Goal: Task Accomplishment & Management: Manage account settings

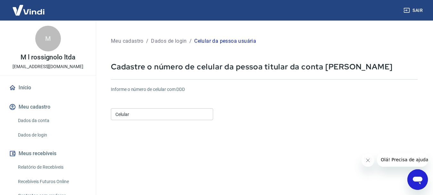
click at [180, 113] on input "Celular" at bounding box center [162, 114] width 102 height 12
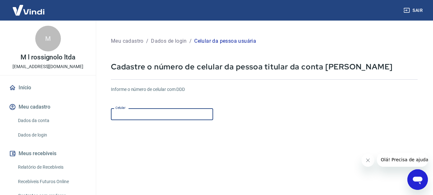
type input "(17) 98189-0225"
click at [364, 161] on button "Fechar mensagem da empresa" at bounding box center [368, 160] width 13 height 13
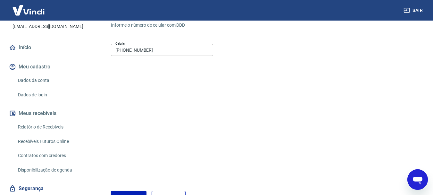
scroll to position [60, 0]
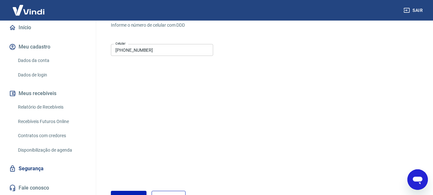
click at [39, 59] on link "Dados da conta" at bounding box center [51, 60] width 73 height 13
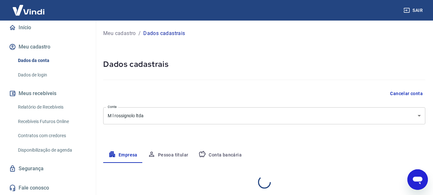
select select "SP"
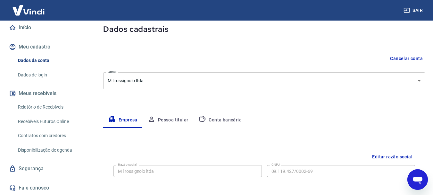
scroll to position [11, 0]
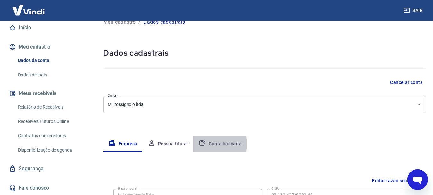
click at [212, 144] on button "Conta bancária" at bounding box center [220, 143] width 54 height 15
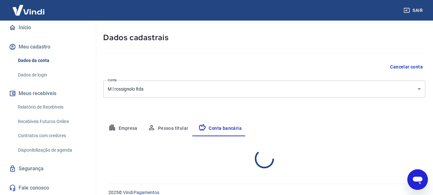
scroll to position [35, 0]
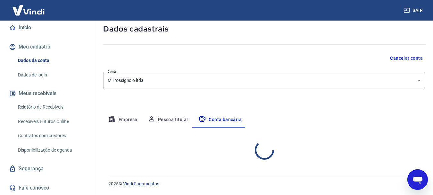
select select "1"
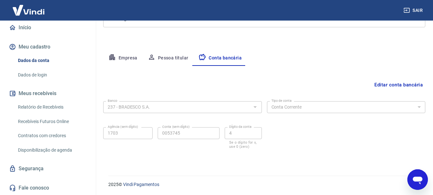
scroll to position [98, 0]
click at [392, 86] on button "Editar conta bancária" at bounding box center [399, 84] width 54 height 12
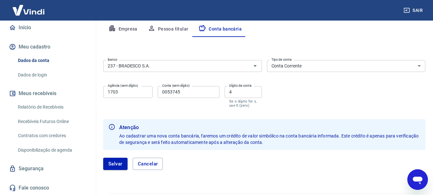
scroll to position [112, 0]
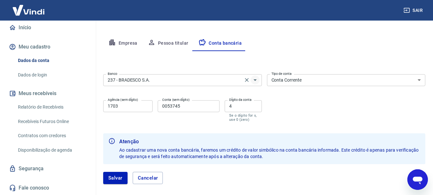
click at [256, 82] on icon "Abrir" at bounding box center [256, 80] width 8 height 8
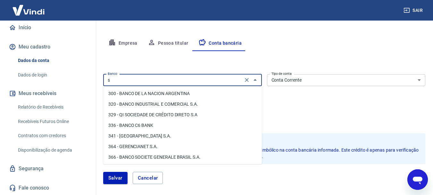
scroll to position [0, 0]
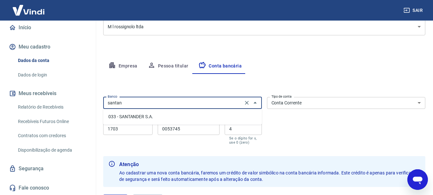
scroll to position [80, 0]
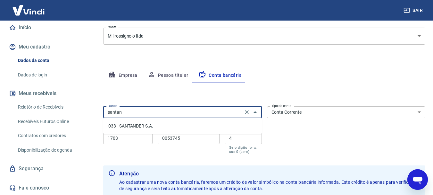
click at [129, 127] on li "033 - SANTANDER S.A." at bounding box center [182, 126] width 159 height 11
type input "033 - SANTANDER S.A."
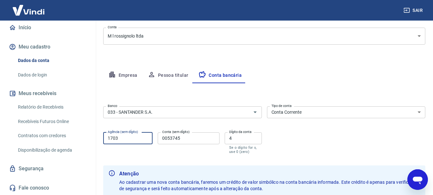
click at [139, 138] on input "1703" at bounding box center [127, 138] width 49 height 12
type input "1591"
click at [200, 141] on input "0053745" at bounding box center [189, 138] width 62 height 12
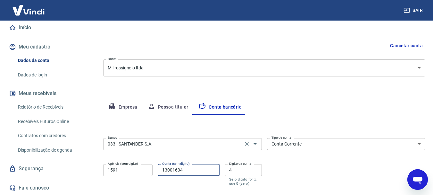
scroll to position [47, 0]
type input "13001634"
click at [243, 172] on input "4" at bounding box center [243, 170] width 37 height 12
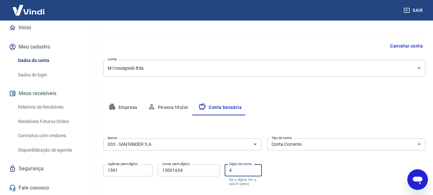
click at [243, 172] on input "4" at bounding box center [243, 170] width 37 height 12
type input "0"
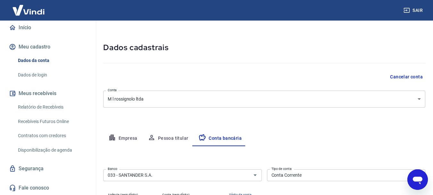
scroll to position [15, 0]
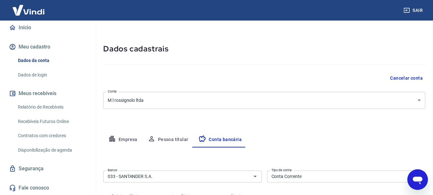
click at [172, 140] on button "Pessoa titular" at bounding box center [168, 139] width 51 height 15
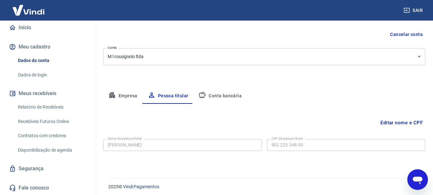
scroll to position [62, 0]
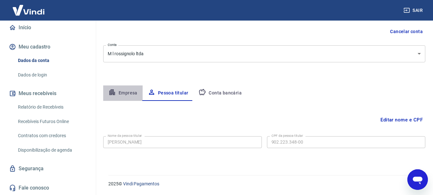
click at [136, 94] on button "Empresa" at bounding box center [122, 92] width 39 height 15
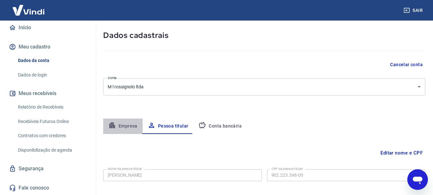
select select "SP"
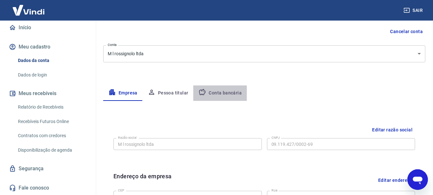
click at [220, 93] on button "Conta bancária" at bounding box center [220, 92] width 54 height 15
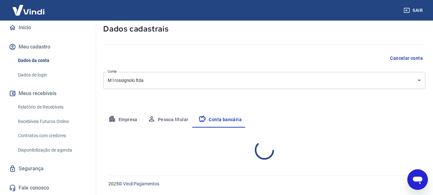
select select "1"
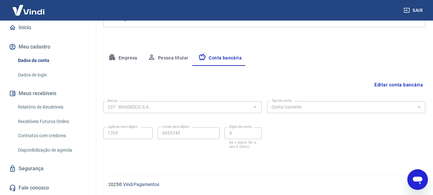
scroll to position [98, 0]
click at [378, 85] on button "Editar conta bancária" at bounding box center [399, 84] width 54 height 12
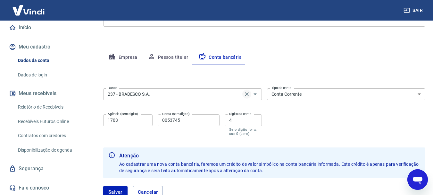
click at [248, 95] on icon "Clear" at bounding box center [247, 94] width 6 height 6
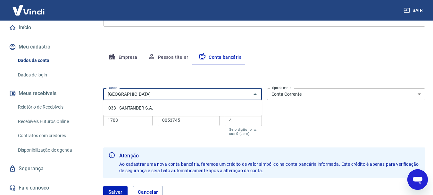
click at [150, 107] on li "033 - SANTANDER S.A." at bounding box center [182, 108] width 159 height 11
type input "033 - SANTANDER S.A."
click at [130, 121] on input "1703" at bounding box center [127, 120] width 49 height 12
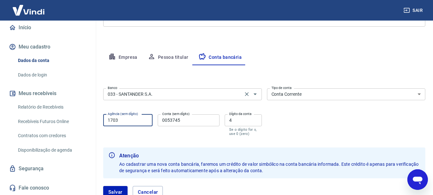
click at [130, 121] on input "1703" at bounding box center [127, 120] width 49 height 12
type input "1591"
click at [177, 119] on input "0053745" at bounding box center [189, 120] width 62 height 12
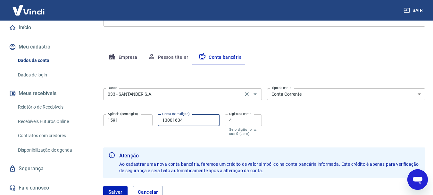
type input "13001634"
click at [240, 119] on input "4" at bounding box center [243, 120] width 37 height 12
click at [240, 118] on input "4" at bounding box center [243, 120] width 37 height 12
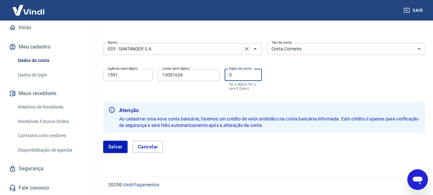
scroll to position [144, 0]
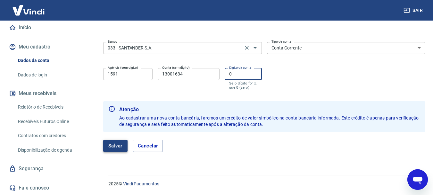
type input "0"
click at [118, 145] on button "Salvar" at bounding box center [115, 146] width 24 height 12
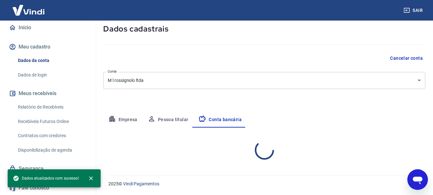
select select "1"
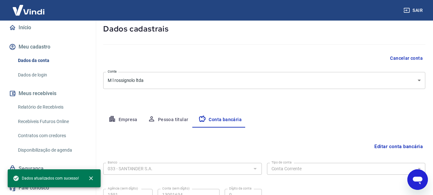
scroll to position [98, 0]
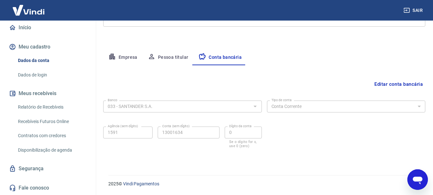
click at [324, 158] on form "Banco 033 - SANTANDER S.A. Banco Tipo de conta Conta Corrente Conta Poupança Ti…" at bounding box center [264, 129] width 322 height 62
click at [128, 57] on button "Empresa" at bounding box center [122, 57] width 39 height 15
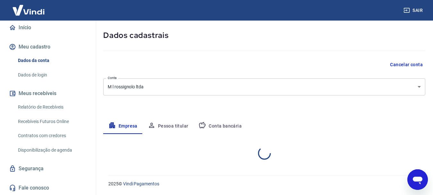
select select "SP"
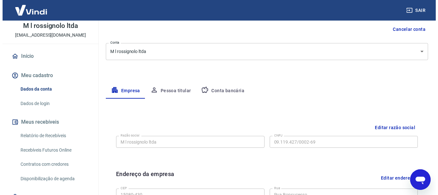
scroll to position [0, 0]
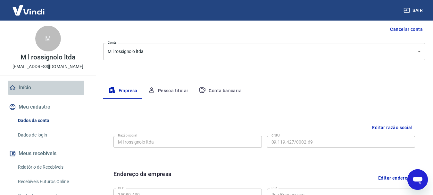
click at [27, 87] on link "Início" at bounding box center [48, 88] width 81 height 14
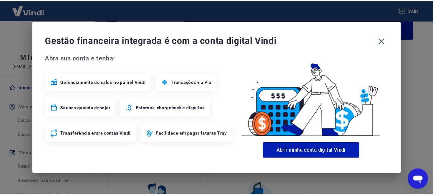
scroll to position [122, 0]
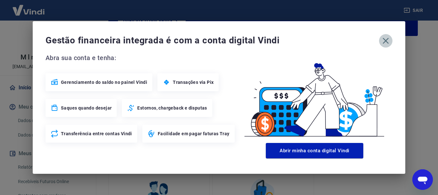
click at [388, 39] on icon "button" at bounding box center [386, 41] width 6 height 6
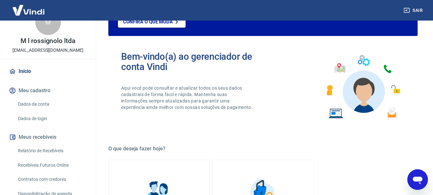
scroll to position [32, 0]
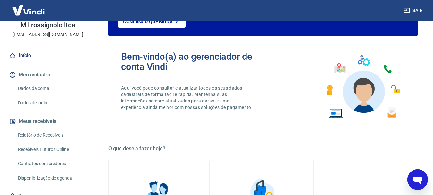
click at [51, 135] on link "Relatório de Recebíveis" at bounding box center [51, 134] width 73 height 13
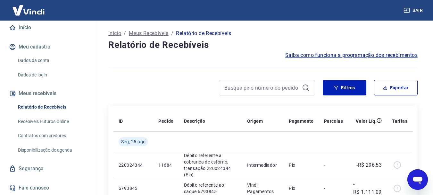
scroll to position [32, 0]
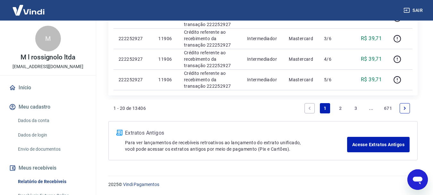
scroll to position [484, 0]
click at [340, 106] on link "2" at bounding box center [341, 107] width 10 height 10
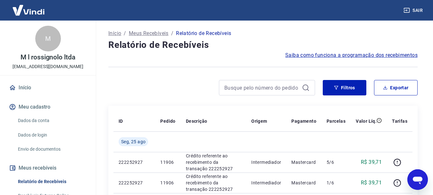
click at [24, 90] on link "Início" at bounding box center [48, 88] width 81 height 14
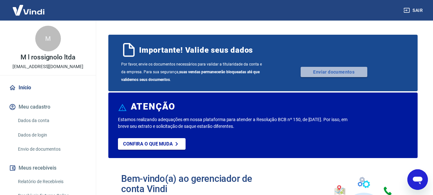
click at [324, 70] on link "Enviar documentos" at bounding box center [334, 72] width 67 height 10
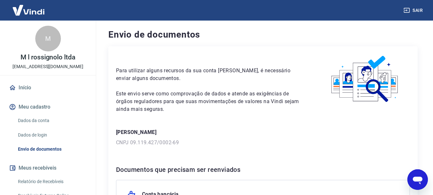
click at [37, 106] on button "Meu cadastro" at bounding box center [48, 107] width 81 height 14
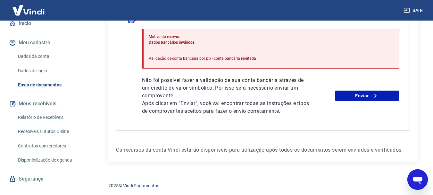
scroll to position [179, 0]
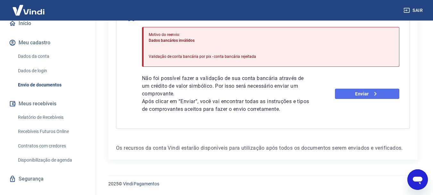
click at [361, 93] on link "Enviar" at bounding box center [367, 94] width 64 height 10
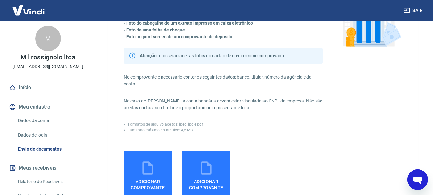
scroll to position [96, 0]
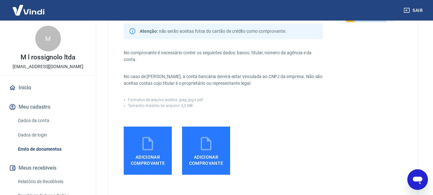
click at [35, 106] on button "Meu cadastro" at bounding box center [48, 107] width 81 height 14
click at [40, 118] on link "Dados da conta" at bounding box center [51, 120] width 73 height 13
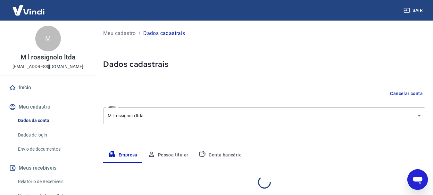
select select "SP"
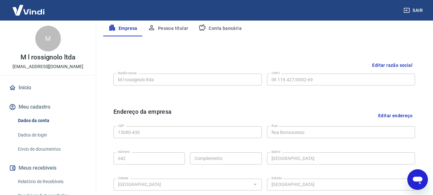
scroll to position [128, 0]
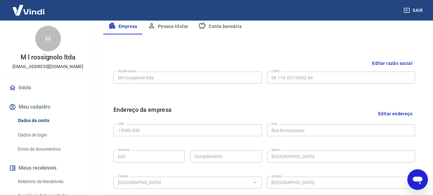
click at [385, 61] on button "Editar razão social" at bounding box center [393, 63] width 46 height 12
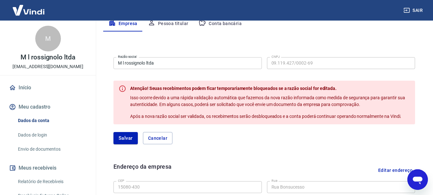
scroll to position [96, 0]
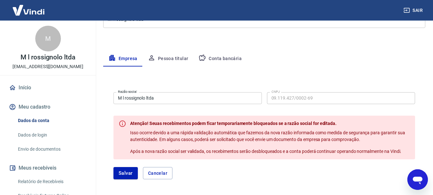
click at [173, 131] on span "Isso ocorre devido a uma rápida validação automática que fazemos da nova razão …" at bounding box center [268, 136] width 276 height 12
click at [234, 99] on input "M l rossignolo ltda" at bounding box center [188, 98] width 149 height 12
click at [132, 172] on button "Salvar" at bounding box center [126, 173] width 24 height 12
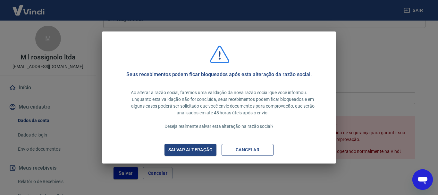
click at [247, 150] on button "Cancelar" at bounding box center [248, 150] width 52 height 12
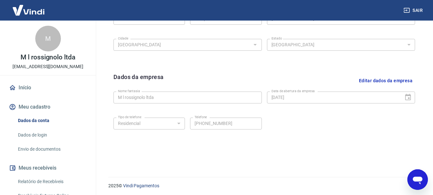
scroll to position [268, 0]
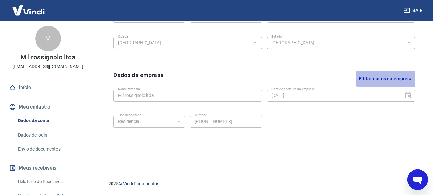
click at [397, 79] on button "Editar dados da empresa" at bounding box center [386, 79] width 59 height 16
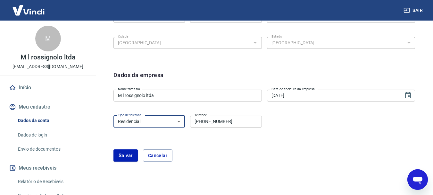
click at [181, 119] on select "Residencial Comercial" at bounding box center [150, 122] width 72 height 12
click at [164, 119] on select "Residencial Comercial" at bounding box center [150, 122] width 72 height 12
click at [159, 154] on button "Cancelar" at bounding box center [158, 155] width 30 height 12
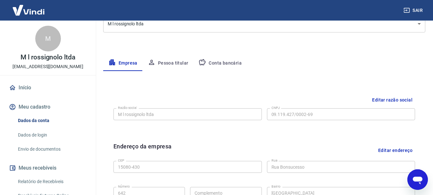
scroll to position [75, 0]
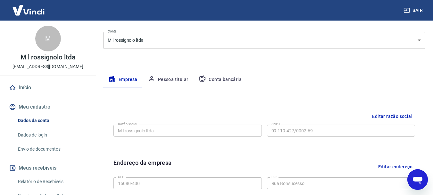
click at [170, 81] on button "Pessoa titular" at bounding box center [168, 79] width 51 height 15
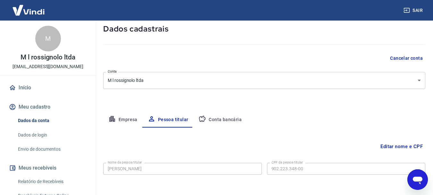
scroll to position [62, 0]
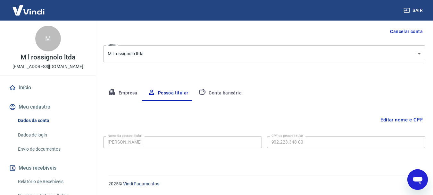
click at [227, 94] on button "Conta bancária" at bounding box center [220, 92] width 54 height 15
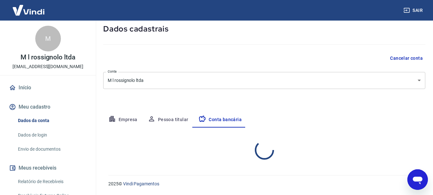
select select "1"
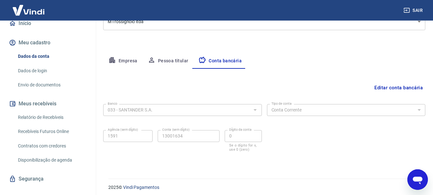
scroll to position [74, 0]
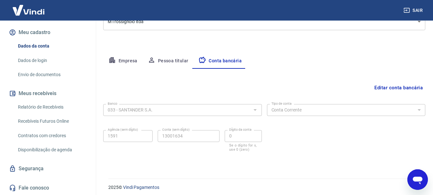
click at [44, 106] on link "Relatório de Recebíveis" at bounding box center [51, 106] width 73 height 13
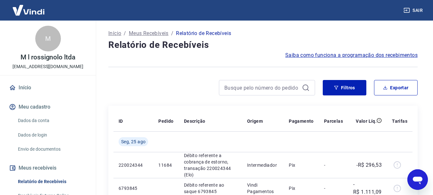
click at [27, 89] on link "Início" at bounding box center [48, 88] width 81 height 14
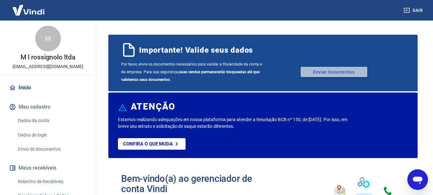
click at [334, 73] on link "Enviar documentos" at bounding box center [334, 72] width 67 height 10
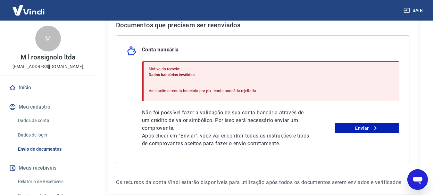
scroll to position [160, 0]
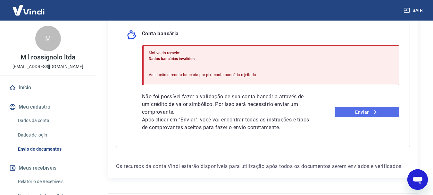
click at [357, 112] on link "Enviar" at bounding box center [367, 112] width 64 height 10
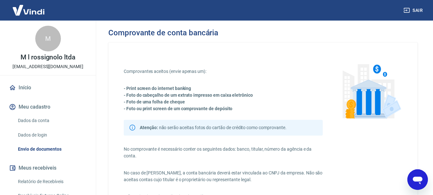
click at [46, 119] on link "Dados da conta" at bounding box center [51, 120] width 73 height 13
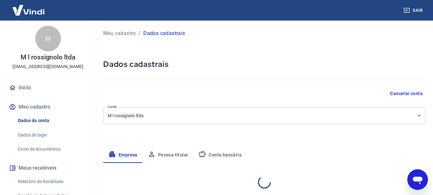
select select "SP"
click at [46, 105] on button "Meu cadastro" at bounding box center [48, 107] width 81 height 14
click at [42, 119] on link "Dados da conta" at bounding box center [51, 120] width 73 height 13
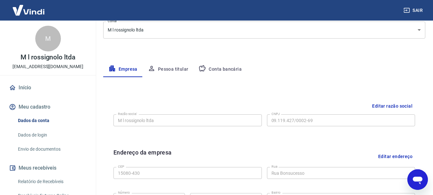
scroll to position [96, 0]
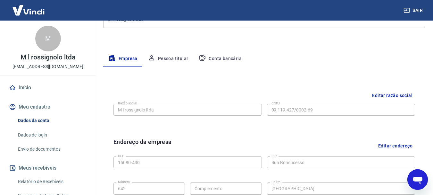
click at [392, 93] on button "Editar razão social" at bounding box center [393, 96] width 46 height 12
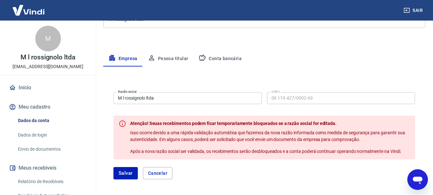
click at [182, 103] on input "M l rossignolo ltda" at bounding box center [188, 98] width 149 height 12
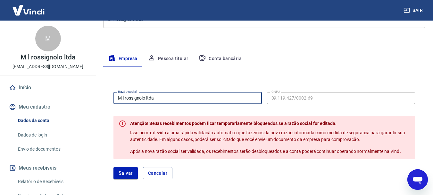
click at [182, 103] on input "M l rossignolo ltda" at bounding box center [188, 98] width 149 height 12
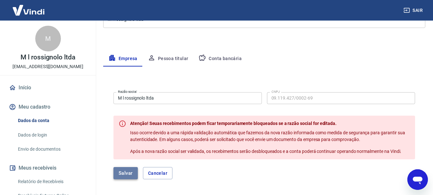
click at [129, 174] on button "Salvar" at bounding box center [126, 173] width 24 height 12
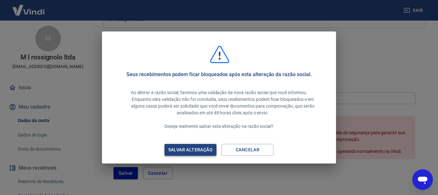
click at [189, 148] on div "Salvar alteração" at bounding box center [191, 150] width 60 height 8
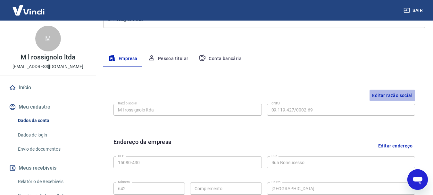
click at [394, 95] on button "Editar razão social" at bounding box center [393, 96] width 46 height 12
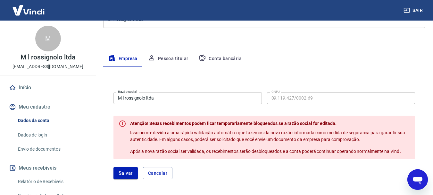
click at [165, 99] on input "M l rossignolo ltda" at bounding box center [188, 98] width 149 height 12
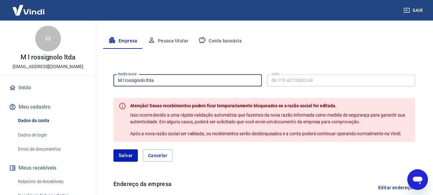
scroll to position [103, 0]
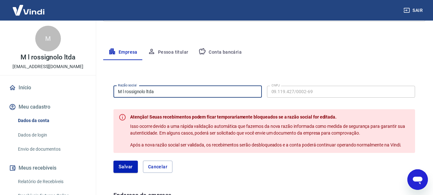
click at [175, 51] on button "Pessoa titular" at bounding box center [168, 52] width 51 height 15
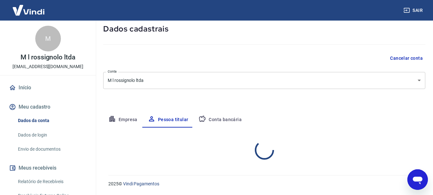
scroll to position [62, 0]
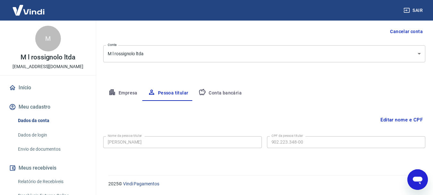
click at [230, 94] on button "Conta bancária" at bounding box center [220, 92] width 54 height 15
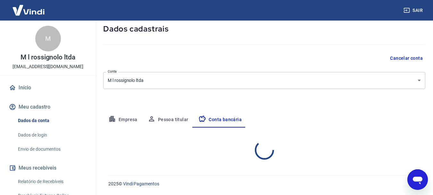
select select "1"
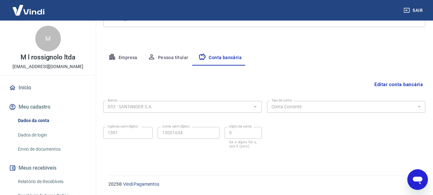
scroll to position [98, 0]
click at [126, 58] on button "Empresa" at bounding box center [122, 57] width 39 height 15
select select "SP"
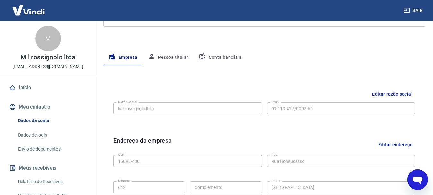
click at [402, 94] on button "Editar razão social" at bounding box center [393, 94] width 46 height 12
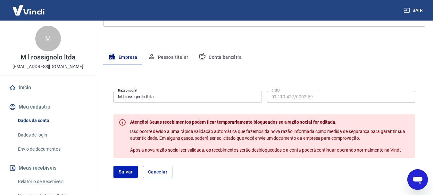
click at [171, 98] on input "M l rossignolo ltda" at bounding box center [188, 97] width 149 height 12
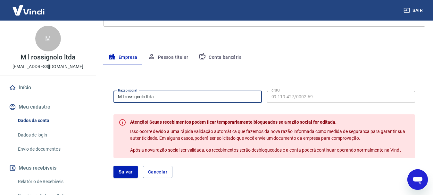
click at [171, 98] on input "M l rossignolo ltda" at bounding box center [188, 97] width 149 height 12
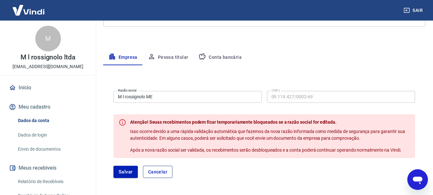
click at [156, 171] on button "Cancelar" at bounding box center [158, 172] width 30 height 12
type input "M l rossignolo ltda"
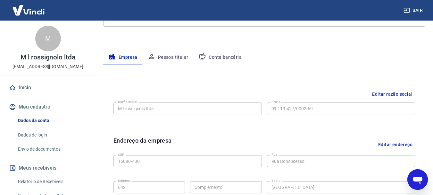
click at [422, 181] on icon "Abrir janela de mensagens" at bounding box center [418, 180] width 12 height 12
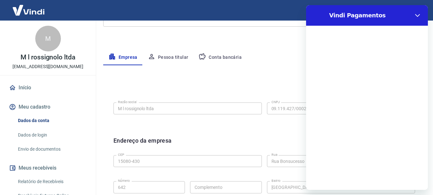
scroll to position [0, 0]
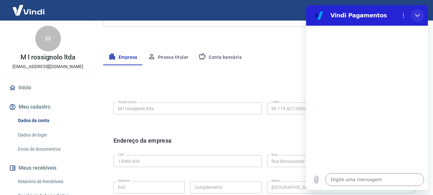
click at [419, 15] on icon "Fechar" at bounding box center [417, 15] width 5 height 5
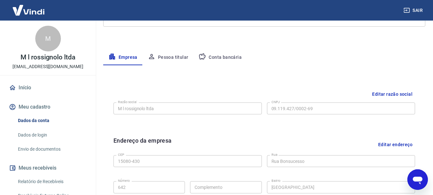
click at [418, 180] on icon "Abrir janela de mensagens" at bounding box center [418, 180] width 10 height 8
type textarea "x"
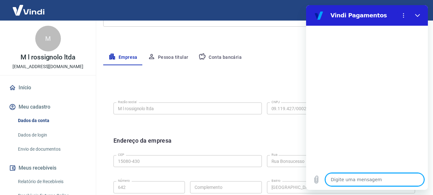
type textarea "b"
type textarea "x"
type textarea "bo"
type textarea "x"
type textarea "boa"
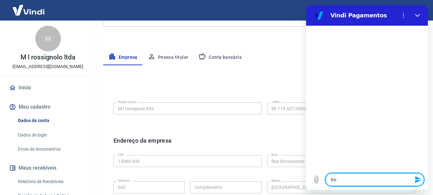
type textarea "x"
type textarea "boa"
type textarea "x"
type textarea "boa t"
type textarea "x"
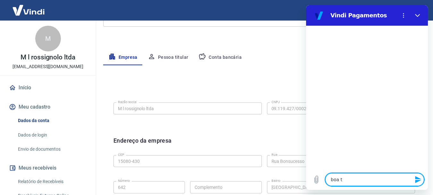
type textarea "boa ta"
type textarea "x"
type textarea "boa tar"
type textarea "x"
type textarea "boa tard"
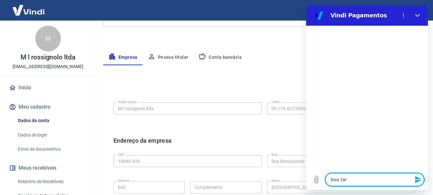
type textarea "x"
type textarea "boa tarde"
type textarea "x"
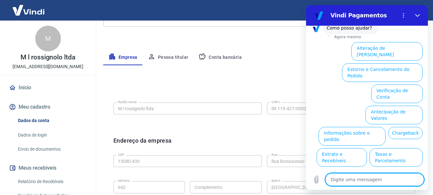
scroll to position [50, 0]
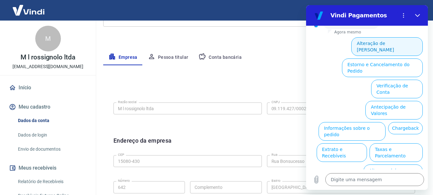
click at [388, 43] on button "Alteração de [PERSON_NAME]" at bounding box center [388, 46] width 72 height 19
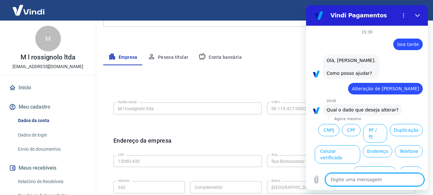
scroll to position [28, 0]
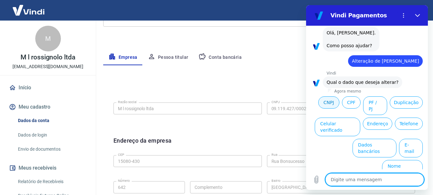
click at [340, 103] on button "CNPJ" at bounding box center [329, 102] width 21 height 12
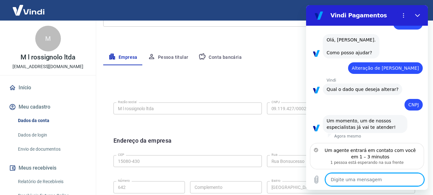
scroll to position [14, 0]
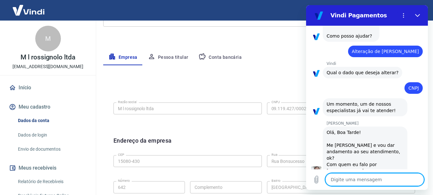
type textarea "x"
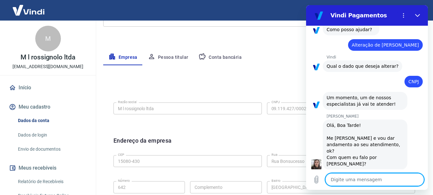
scroll to position [45, 0]
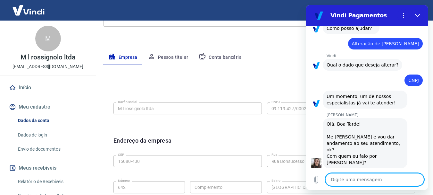
type textarea "t"
type textarea "x"
type textarea "ti"
type textarea "x"
type textarea "tia"
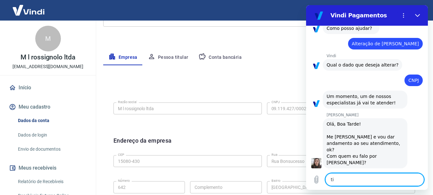
type textarea "x"
type textarea "tiag"
type textarea "x"
type textarea "tiago"
type textarea "x"
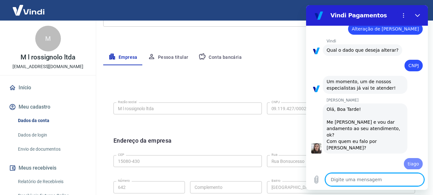
type textarea "x"
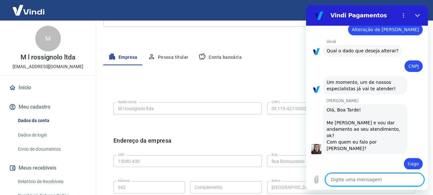
scroll to position [60, 0]
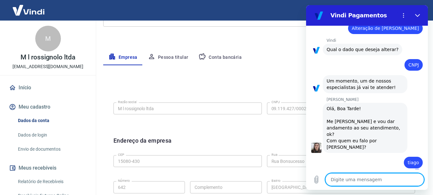
type textarea "q"
type textarea "x"
type textarea "qu"
type textarea "x"
type textarea "que"
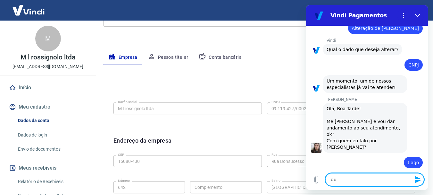
type textarea "x"
type textarea "quer"
type textarea "x"
type textarea "que"
type textarea "x"
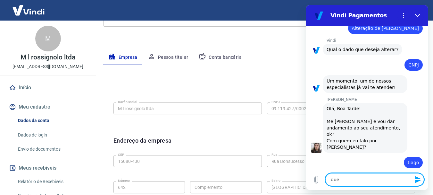
type textarea "qu"
type textarea "x"
type textarea "q"
type textarea "x"
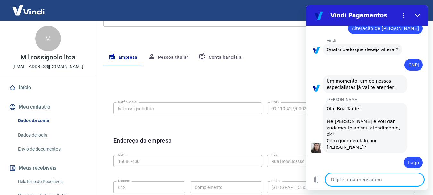
type textarea "t"
type textarea "x"
type textarea "tr"
type textarea "x"
type textarea "tro"
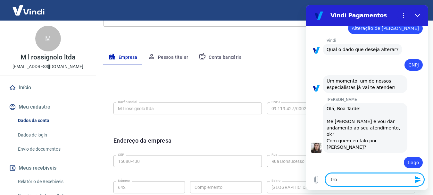
type textarea "x"
type textarea "troq"
type textarea "x"
type textarea "troqu"
type textarea "x"
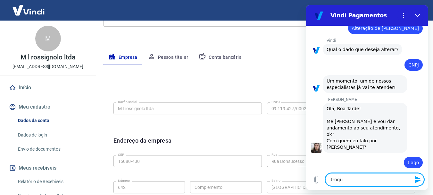
type textarea "troque"
type textarea "x"
type textarea "troquei"
type textarea "x"
type textarea "troquei"
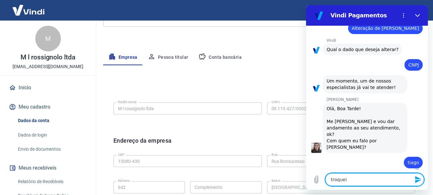
type textarea "x"
type textarea "troquei a"
type textarea "x"
type textarea "troquei a"
type textarea "x"
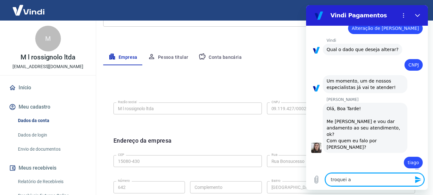
type textarea "troquei a c"
type textarea "x"
type textarea "troquei a co"
type textarea "x"
type textarea "troquei a con"
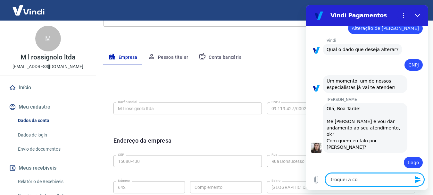
type textarea "x"
type textarea "troquei a cont"
type textarea "x"
type textarea "troquei a conta"
type textarea "x"
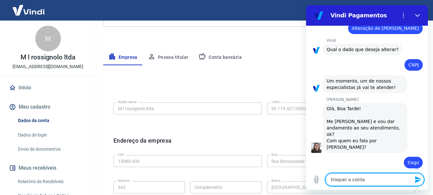
type textarea "troquei a conta"
type textarea "x"
type textarea "troquei a conta b"
type textarea "x"
type textarea "troquei a conta bn"
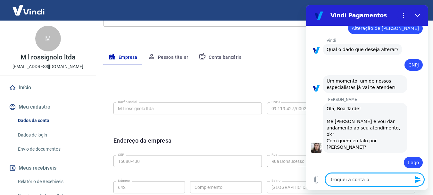
type textarea "x"
type textarea "troquei a conta bnc"
type textarea "x"
type textarea "troquei a conta bnca"
type textarea "x"
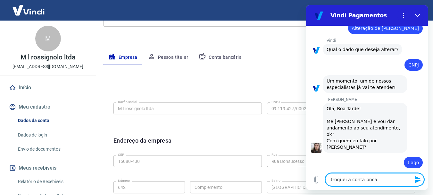
type textarea "troquei a conta bncar"
type textarea "x"
type textarea "troquei a conta bncari"
type textarea "x"
type textarea "troquei a conta bncaria"
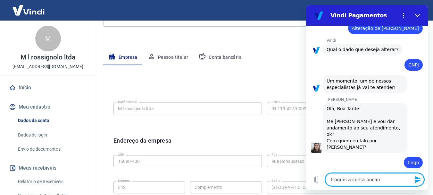
type textarea "x"
type textarea "troquei a conta bncaria"
type textarea "x"
type textarea "troquei a conta bncaria"
type textarea "x"
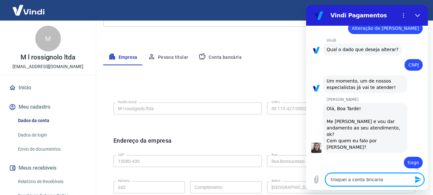
type textarea "troquei a conta bncari"
type textarea "x"
type textarea "troquei a conta bncar"
type textarea "x"
type textarea "troquei a conta bnca"
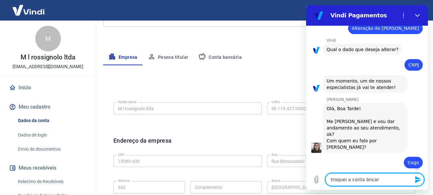
type textarea "x"
type textarea "troquei a conta bnc"
type textarea "x"
type textarea "troquei a conta bn"
type textarea "x"
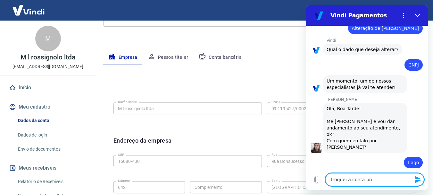
type textarea "troquei a conta b"
type textarea "x"
type textarea "troquei a conta ba"
type textarea "x"
type textarea "troquei a conta ban"
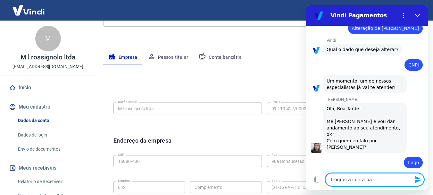
type textarea "x"
type textarea "troquei a conta banc"
type textarea "x"
type textarea "troquei a conta banca"
type textarea "x"
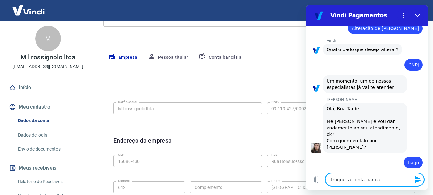
type textarea "troquei a conta bancar"
type textarea "x"
type textarea "troquei a conta bancari"
type textarea "x"
type textarea "troquei a conta bancaria"
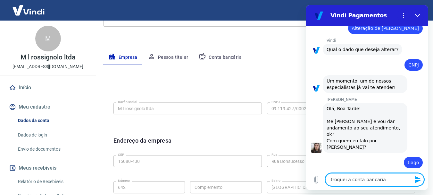
type textarea "x"
type textarea "troquei a conta bancaria"
type textarea "x"
type textarea "troquei a conta bancaria p"
type textarea "x"
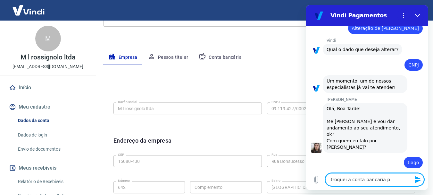
type textarea "troquei a conta bancaria pa"
type textarea "x"
type textarea "troquei a conta bancaria par"
type textarea "x"
type textarea "troquei a conta bancaria para"
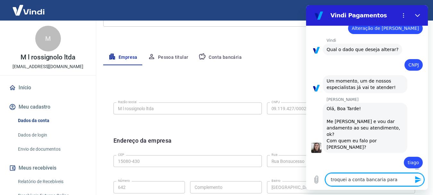
type textarea "x"
type textarea "troquei a conta bancaria para"
type textarea "x"
type textarea "troquei a conta bancaria para"
type textarea "x"
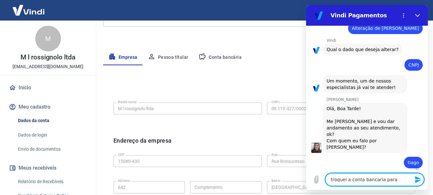
type textarea "troquei a conta bancaria par"
type textarea "x"
type textarea "troquei a conta bancaria pa"
type textarea "x"
type textarea "troquei a conta bancaria p"
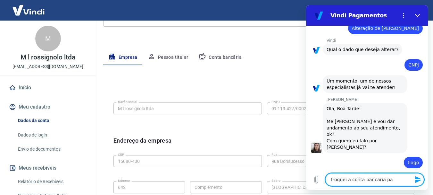
type textarea "x"
type textarea "troquei a conta bancaria"
type textarea "x"
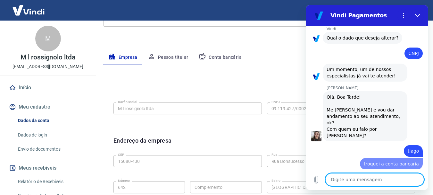
type textarea "x"
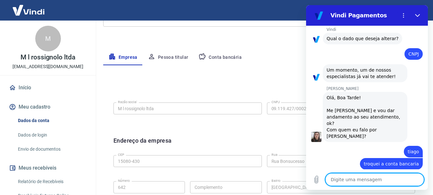
scroll to position [73, 0]
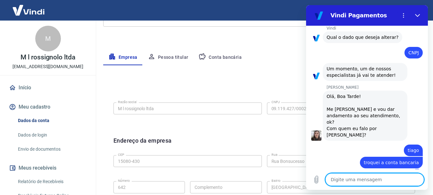
type textarea "r"
type textarea "x"
type textarea "re"
type textarea "x"
type textarea "rec"
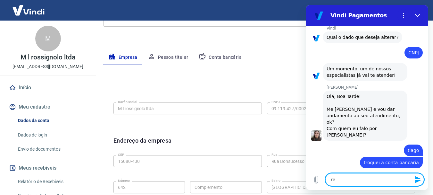
type textarea "x"
type textarea "reci"
type textarea "x"
type textarea "recis"
type textarea "x"
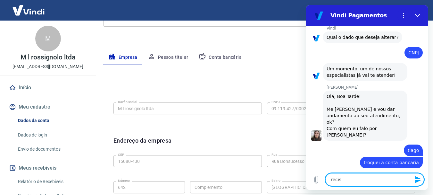
type textarea "reciso"
type textarea "x"
type textarea "reciso"
type textarea "x"
type textarea "reciso"
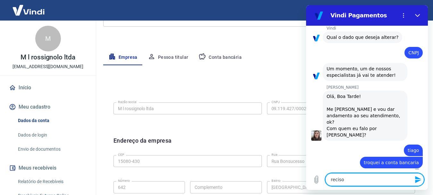
type textarea "x"
type textarea "recis"
type textarea "x"
type textarea "reci"
type textarea "x"
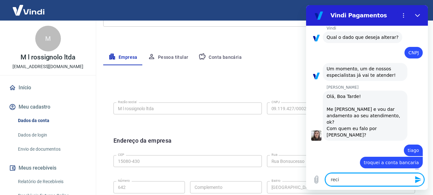
type textarea "rec"
type textarea "x"
type textarea "re"
type textarea "x"
type textarea "r"
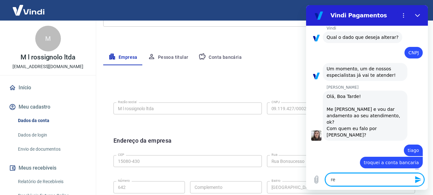
type textarea "x"
type textarea "p"
type textarea "x"
type textarea "pr"
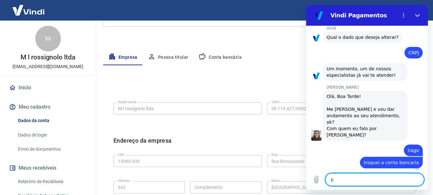
type textarea "x"
type textarea "pre"
type textarea "x"
type textarea "prec"
type textarea "x"
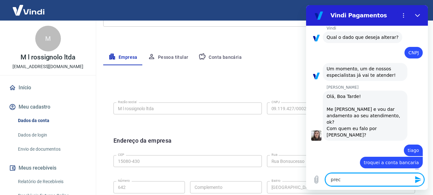
type textarea "preci"
type textarea "x"
type textarea "precis"
type textarea "x"
type textarea "preciso"
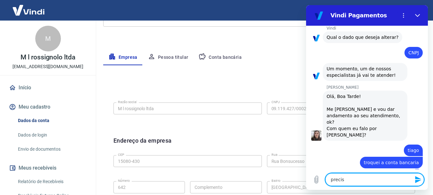
type textarea "x"
type textarea "preciso"
type textarea "x"
type textarea "preciso t"
type textarea "x"
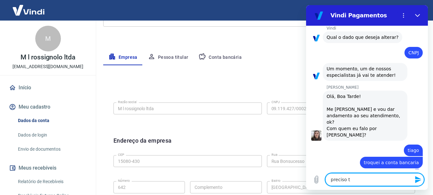
type textarea "preciso tr"
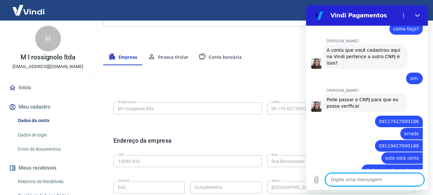
scroll to position [232, 0]
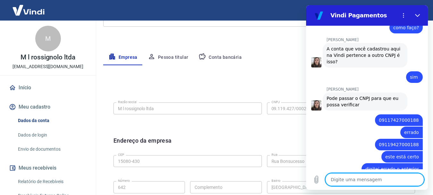
click at [271, 74] on div "Editar razão social Razão social M l rossignolo ltda Razão social CNPJ 09.119.4…" at bounding box center [264, 197] width 322 height 265
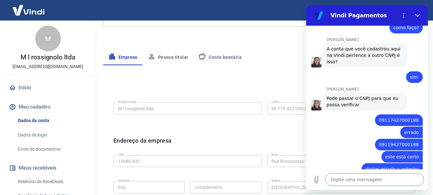
click at [234, 58] on button "Conta bancária" at bounding box center [220, 57] width 54 height 15
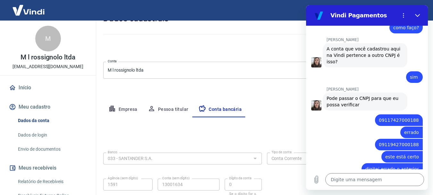
scroll to position [0, 0]
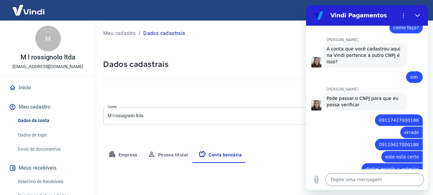
click at [23, 86] on link "Início" at bounding box center [48, 88] width 81 height 14
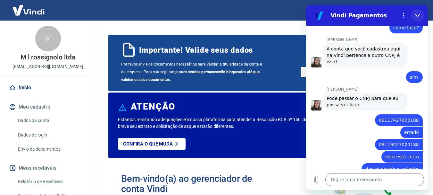
click at [416, 17] on icon "Fechar" at bounding box center [417, 15] width 5 height 5
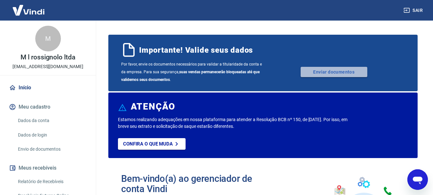
click at [345, 73] on link "Enviar documentos" at bounding box center [334, 72] width 67 height 10
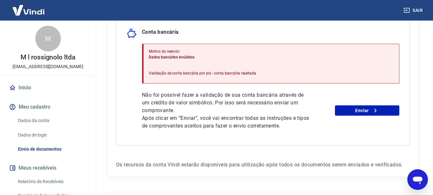
scroll to position [179, 0]
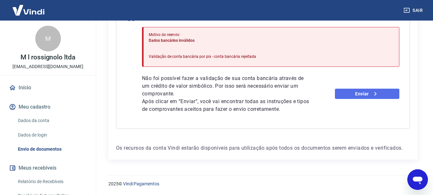
click at [353, 97] on link "Enviar" at bounding box center [367, 94] width 64 height 10
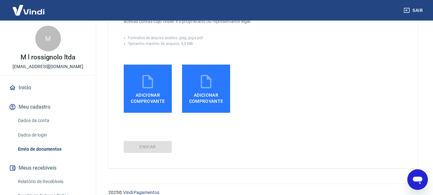
scroll to position [160, 0]
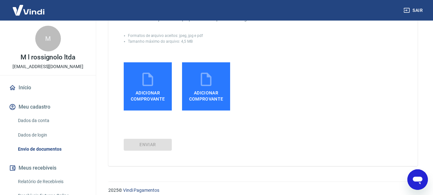
click at [136, 97] on span "Adicionar comprovante" at bounding box center [147, 94] width 43 height 14
click at [0, 0] on input "Adicionar comprovante" at bounding box center [0, 0] width 0 height 0
click at [158, 92] on span "Adicionar comprovante" at bounding box center [147, 94] width 43 height 14
click at [0, 0] on input "Adicionar comprovante" at bounding box center [0, 0] width 0 height 0
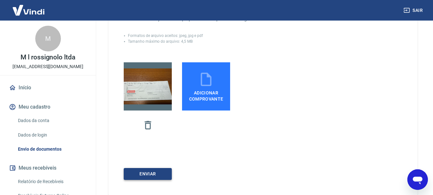
click at [159, 171] on button "ENVIAR" at bounding box center [148, 174] width 48 height 12
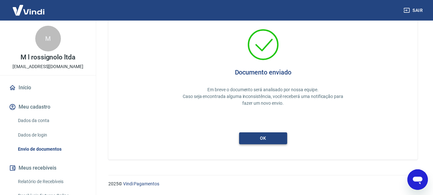
click at [273, 137] on button "ok" at bounding box center [263, 138] width 48 height 12
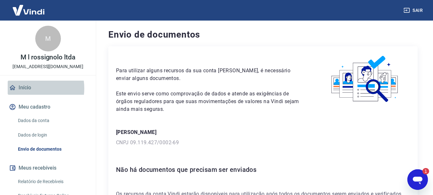
click at [29, 88] on link "Início" at bounding box center [48, 88] width 81 height 14
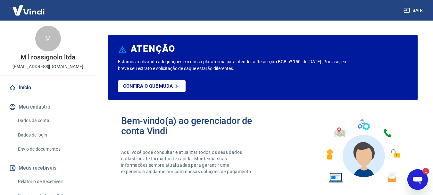
click at [35, 104] on button "Meu cadastro" at bounding box center [48, 107] width 81 height 14
click at [42, 106] on button "Meu cadastro" at bounding box center [48, 107] width 81 height 14
click at [41, 120] on link "Dados da conta" at bounding box center [51, 120] width 73 height 13
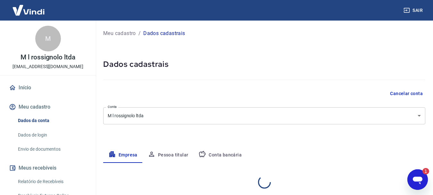
select select "SP"
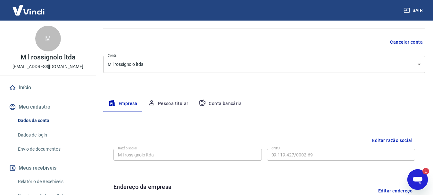
scroll to position [64, 0]
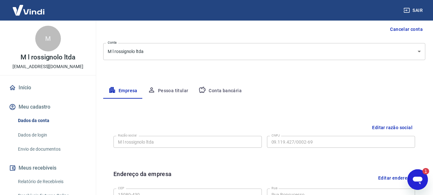
click at [224, 90] on button "Conta bancária" at bounding box center [220, 90] width 54 height 15
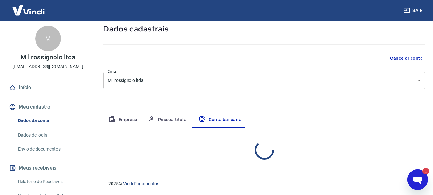
select select "1"
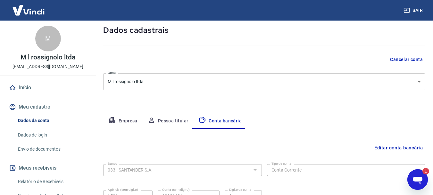
scroll to position [33, 0]
click at [413, 171] on div "Abrir janela de mensagens, 1 mensagem não lida" at bounding box center [417, 179] width 19 height 19
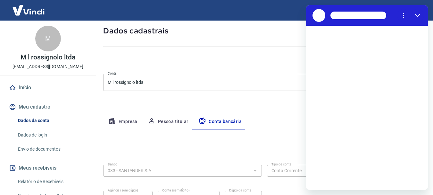
scroll to position [0, 0]
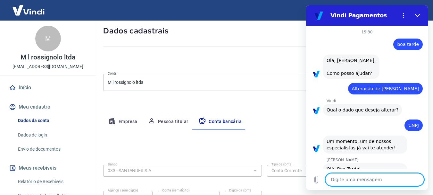
type textarea "x"
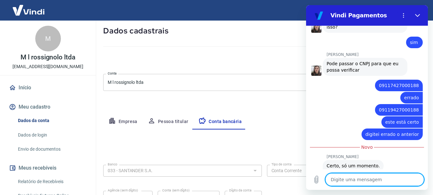
type textarea "o"
type textarea "x"
type textarea "ok"
type textarea "x"
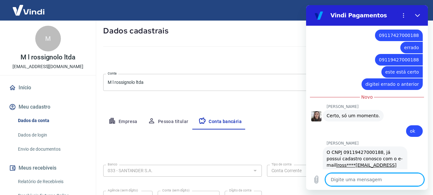
scroll to position [316, 0]
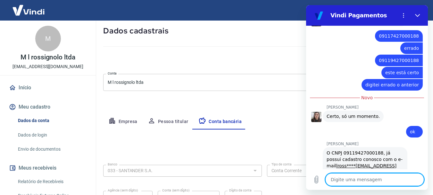
type textarea "x"
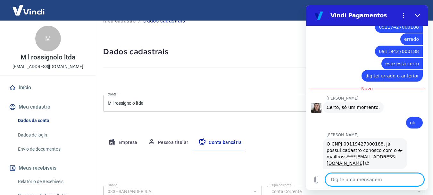
scroll to position [1, 0]
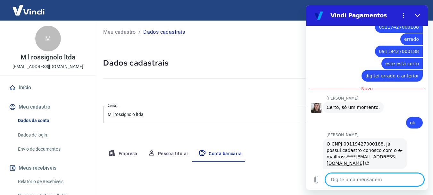
click at [363, 181] on textarea at bounding box center [375, 179] width 99 height 13
type textarea "e"
type textarea "x"
type textarea "es"
type textarea "x"
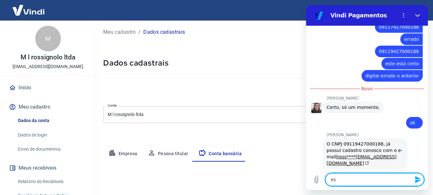
type textarea "est"
type textarea "x"
type textarea "este"
type textarea "x"
type textarea "este"
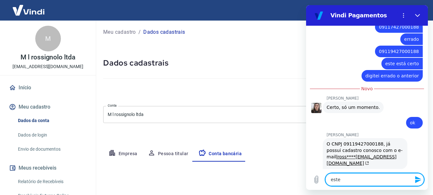
type textarea "x"
type textarea "este é"
type textarea "x"
type textarea "este é"
type textarea "x"
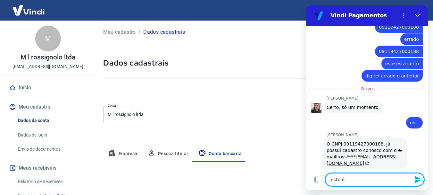
type textarea "este é o"
type textarea "x"
type textarea "este é o"
type textarea "x"
type textarea "este é o e"
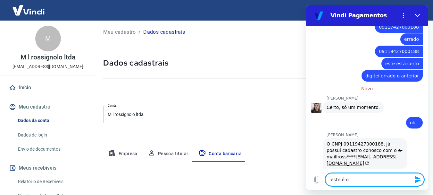
type textarea "x"
type textarea "este é o em"
type textarea "x"
type textarea "este é o ema"
type textarea "x"
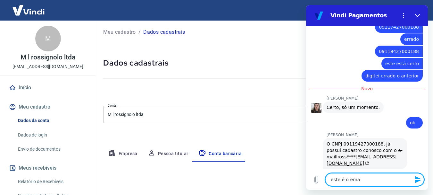
type textarea "este é o emai"
type textarea "x"
type textarea "este é o email"
type textarea "x"
type textarea "este é o email"
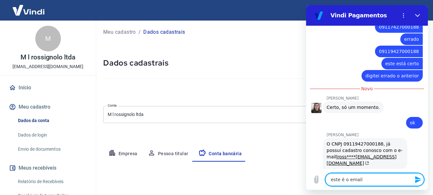
type textarea "x"
type textarea "este é o email p"
type textarea "x"
type textarea "este é o email pa"
type textarea "x"
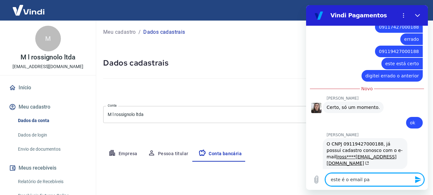
type textarea "este é o email p"
type textarea "x"
type textarea "este é o email pe"
type textarea "x"
type textarea "este é o email pes"
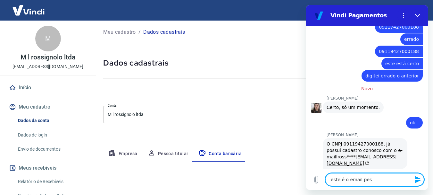
type textarea "x"
type textarea "este é o email pess"
type textarea "x"
type textarea "este é o email pesso"
type textarea "x"
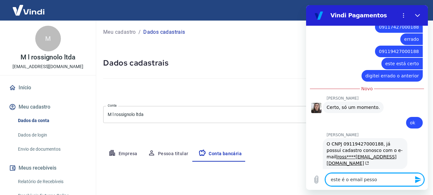
type textarea "este é o email pessoa"
type textarea "x"
type textarea "este é o email pessoal"
type textarea "x"
type textarea "este é o email pessoal"
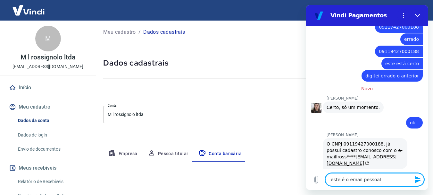
type textarea "x"
type textarea "este é o email pessoal p"
type textarea "x"
type textarea "este é o email pessoal pa"
type textarea "x"
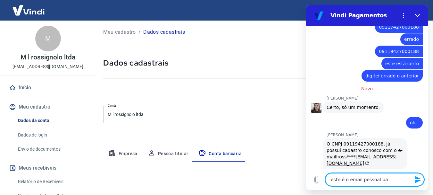
type textarea "este é o email pessoal par"
type textarea "x"
type textarea "este é o email pessoal part"
type textarea "x"
type textarea "este é o email pessoal parti"
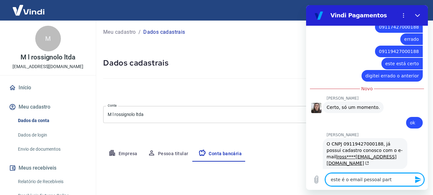
type textarea "x"
type textarea "este é o email pessoal partic"
type textarea "x"
type textarea "este é o email pessoal particu"
type textarea "x"
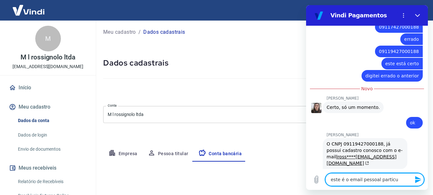
type textarea "este é o email pessoal particul"
type textarea "x"
type textarea "este é o email pessoal particula"
type textarea "x"
type textarea "este é o email pessoal particular"
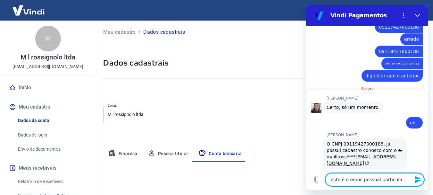
type textarea "x"
type textarea "este é o email pessoal particular"
type textarea "x"
type textarea "este é o email pessoal particular d"
type textarea "x"
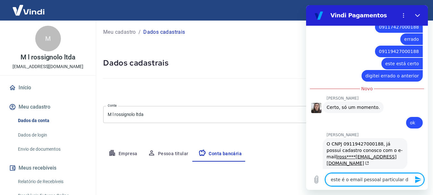
type textarea "este é o email pessoal particular de"
type textarea "x"
type textarea "este é o email pessoal particular de"
type textarea "x"
type textarea "este é o email pessoal particular de m"
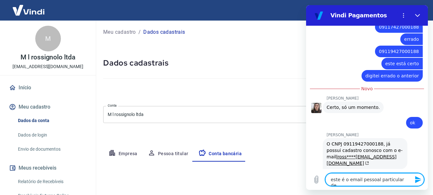
type textarea "x"
type textarea "este é o email pessoal particular de me"
type textarea "x"
type textarea "este é o email pessoal particular de meu"
type textarea "x"
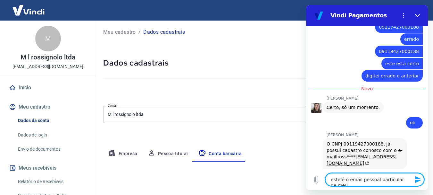
type textarea "este é o email pessoal particular de meu"
type textarea "x"
type textarea "este é o email pessoal particular de meu f"
type textarea "x"
type textarea "este é o email pessoal particular de meu fi"
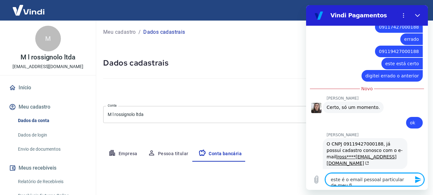
type textarea "x"
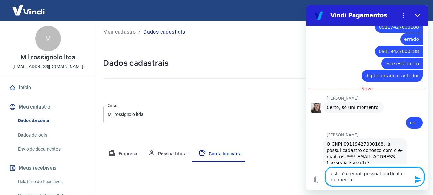
type textarea "este é o email pessoal particular de meu fin"
type textarea "x"
type textarea "este é o email pessoal particular de meu fina"
type textarea "x"
type textarea "este é o email pessoal particular de meu finan"
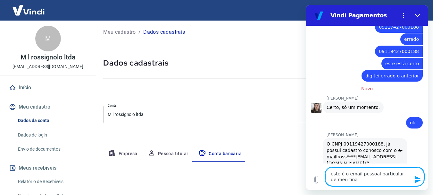
type textarea "x"
type textarea "este é o email pessoal particular de meu financ"
type textarea "x"
type textarea "este é o email pessoal particular de meu finance"
type textarea "x"
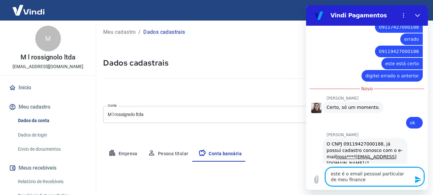
type textarea "este é o email pessoal particular de meu financei"
type textarea "x"
type textarea "este é o email pessoal particular de meu financeir"
type textarea "x"
type textarea "este é o email pessoal particular de meu financeiro"
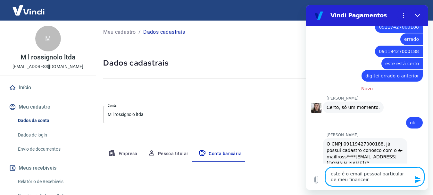
type textarea "x"
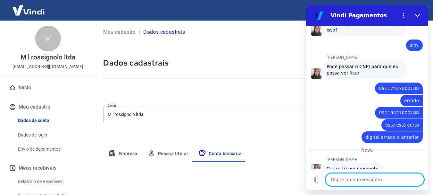
scroll to position [262, 0]
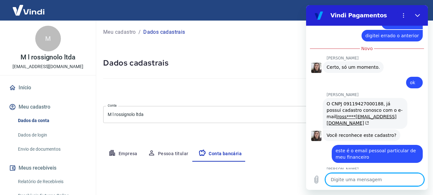
type textarea "x"
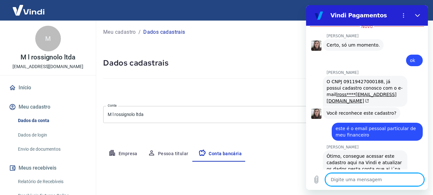
type textarea "n"
type textarea "x"
type textarea "nã"
type textarea "x"
type textarea "não"
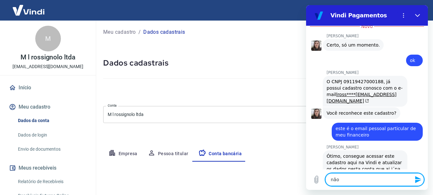
type textarea "x"
type textarea "não"
type textarea "x"
type textarea "não e"
type textarea "x"
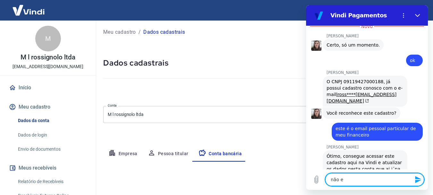
type textarea "não en"
type textarea "x"
type textarea "não ent"
type textarea "x"
type textarea "não ente"
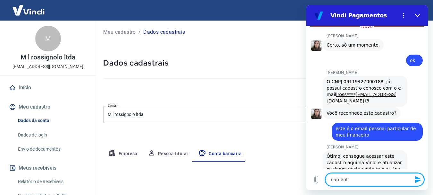
type textarea "x"
type textarea "não enten"
type textarea "x"
type textarea "não entend"
type textarea "x"
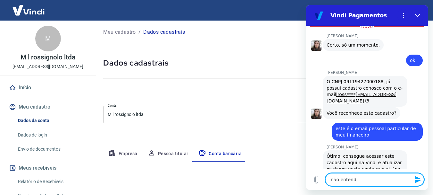
type textarea "não entendi"
type textarea "x"
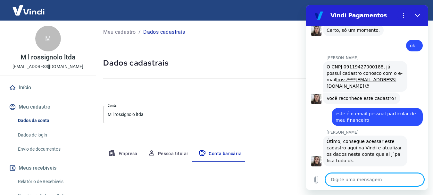
type textarea "x"
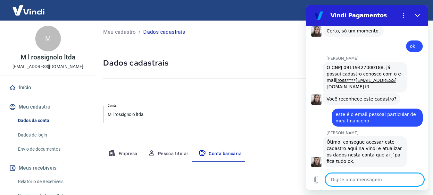
scroll to position [402, 0]
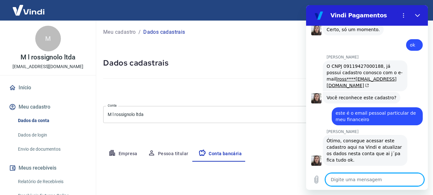
type textarea "p"
type textarea "x"
type textarea "po"
type textarea "x"
type textarea "pod"
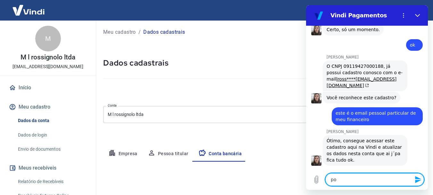
type textarea "x"
type textarea "pode"
type textarea "x"
type textarea "pode"
type textarea "x"
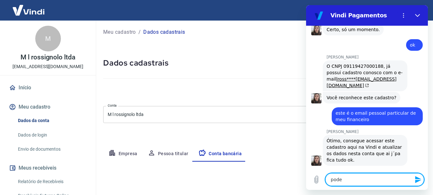
type textarea "pode m"
type textarea "x"
type textarea "pode me"
type textarea "x"
type textarea "pode me"
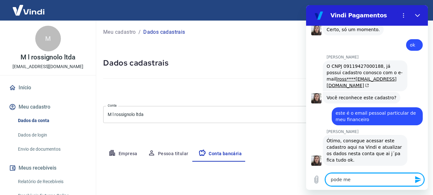
type textarea "x"
type textarea "pode me l"
type textarea "x"
type textarea "pode me li"
type textarea "x"
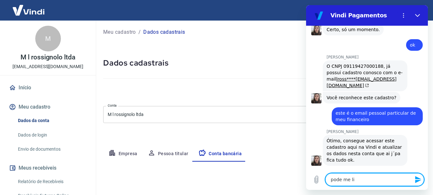
type textarea "pode me lig"
type textarea "x"
type textarea "pode me liga"
type textarea "x"
type textarea "pode me ligar"
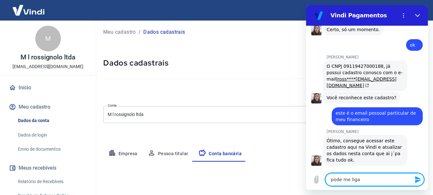
type textarea "x"
type textarea "pode me ligar?"
type textarea "x"
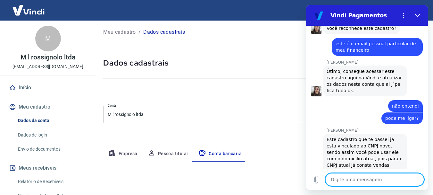
scroll to position [471, 0]
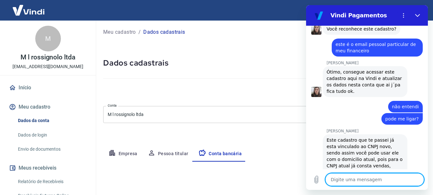
type textarea "x"
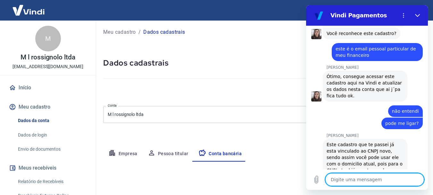
scroll to position [468, 0]
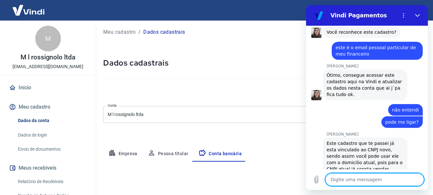
type textarea "n"
type textarea "x"
type textarea "nã"
type textarea "x"
type textarea "não"
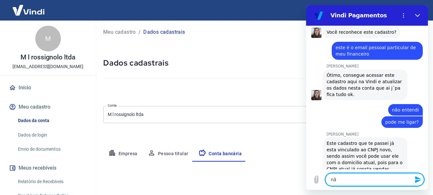
type textarea "x"
type textarea "não"
type textarea "x"
type textarea "não e"
type textarea "x"
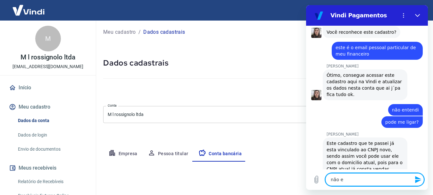
type textarea "não en"
type textarea "x"
type textarea "não ent"
type textarea "x"
type textarea "não ente"
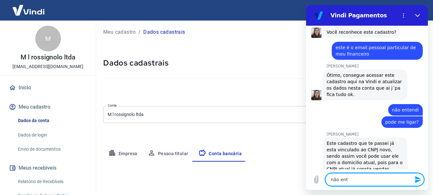
type textarea "x"
type textarea "não enten"
type textarea "x"
type textarea "não entend"
type textarea "x"
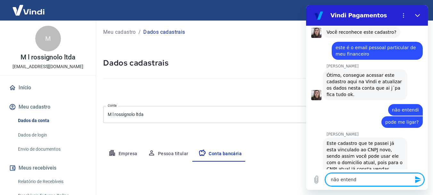
type textarea "não entendi"
type textarea "x"
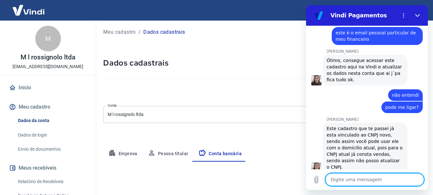
type textarea "x"
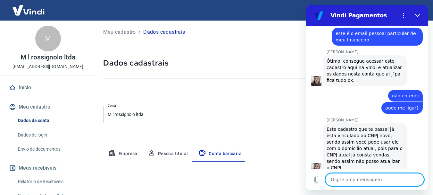
scroll to position [483, 0]
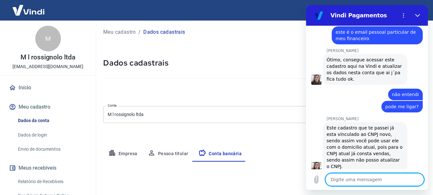
type textarea "p"
type textarea "x"
type textarea "po"
type textarea "x"
type textarea "pod"
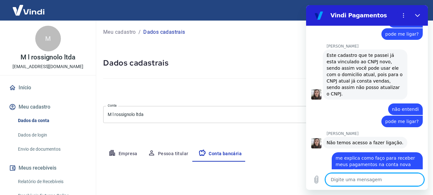
scroll to position [557, 0]
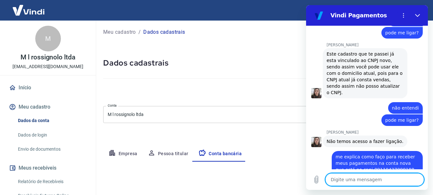
click at [120, 79] on div at bounding box center [264, 77] width 322 height 18
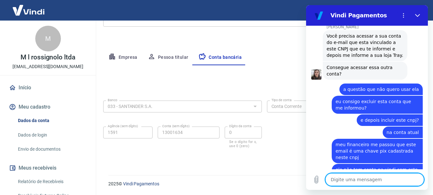
scroll to position [742, 0]
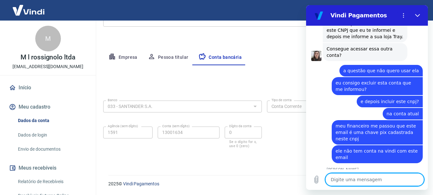
click at [356, 182] on textarea at bounding box center [375, 179] width 99 height 13
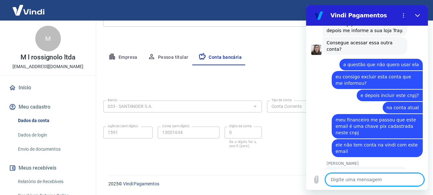
scroll to position [823, 0]
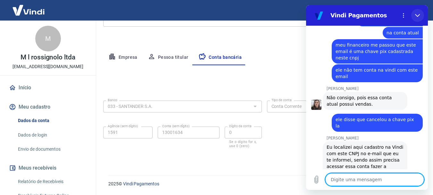
click at [415, 21] on button "Fechar" at bounding box center [418, 15] width 13 height 13
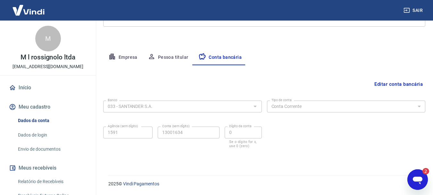
scroll to position [0, 0]
click at [416, 176] on icon "Abrir janela de mensagens, 2 mensagens não lidas" at bounding box center [418, 180] width 12 height 12
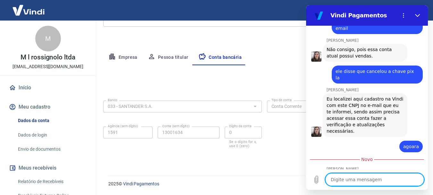
scroll to position [876, 0]
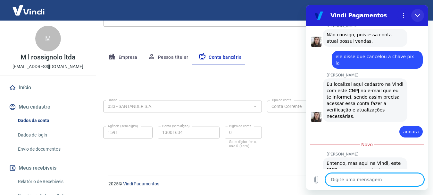
click at [420, 12] on button "Fechar" at bounding box center [418, 15] width 13 height 13
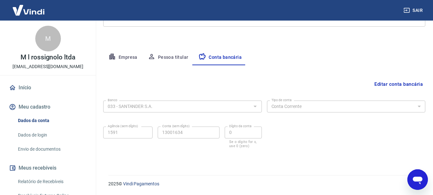
drag, startPoint x: 418, startPoint y: 176, endPoint x: 520, endPoint y: 330, distance: 184.6
click at [418, 176] on icon "Abrir janela de mensagens" at bounding box center [418, 180] width 12 height 12
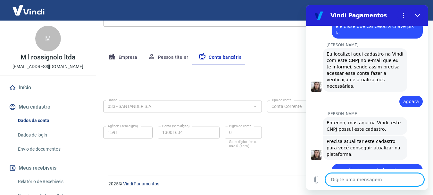
scroll to position [940, 0]
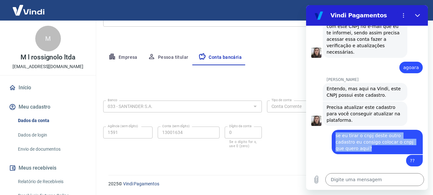
drag, startPoint x: 338, startPoint y: 97, endPoint x: 353, endPoint y: 110, distance: 20.4
click at [353, 130] on div "diz: se eu tirar o cnpj deste outro cadastro eu consigo colocar o cnpj que quer…" at bounding box center [377, 142] width 91 height 24
copy span "se eu tirar o cnpj deste outro cadastro eu consigo colocar o cnpj que quero aqu…"
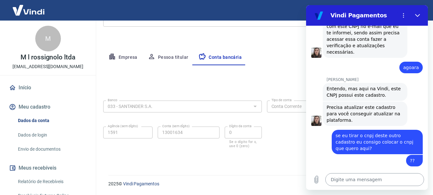
click at [341, 176] on textarea at bounding box center [375, 179] width 99 height 13
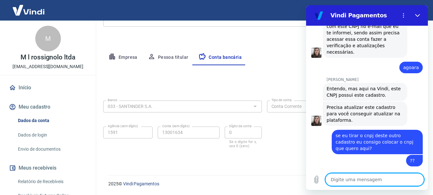
paste textarea "se eu tirar o cnpj deste outro cadastro eu consigo colocar o cnpj que quero aqu…"
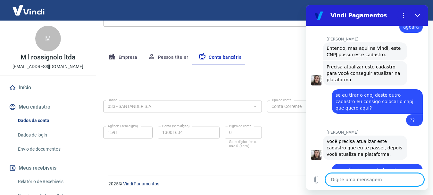
scroll to position [1002, 0]
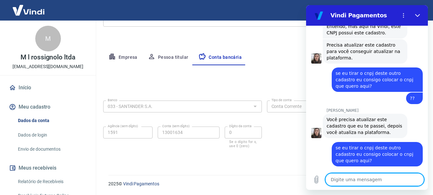
click at [360, 181] on textarea at bounding box center [375, 179] width 99 height 13
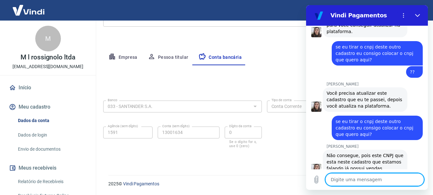
scroll to position [1030, 0]
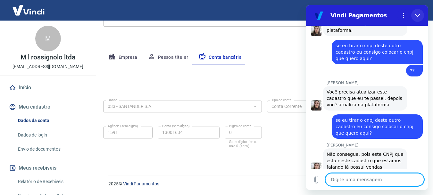
click at [417, 12] on button "Fechar" at bounding box center [418, 15] width 13 height 13
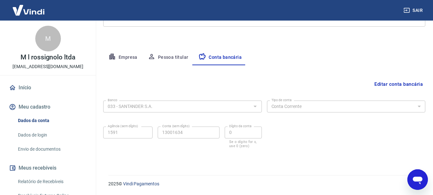
click at [415, 178] on icon "Abrir janela de mensagens" at bounding box center [418, 180] width 10 height 8
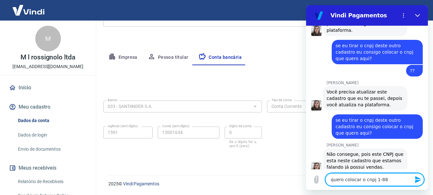
click at [373, 181] on textarea "quero colocar o cnpj 1-88" at bounding box center [375, 179] width 99 height 13
click at [403, 179] on textarea "quero colocar o cnpj final 1-88" at bounding box center [375, 179] width 99 height 13
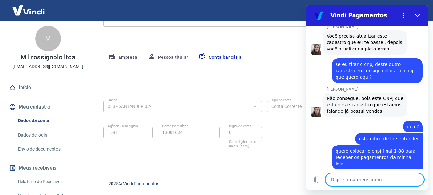
scroll to position [1085, 0]
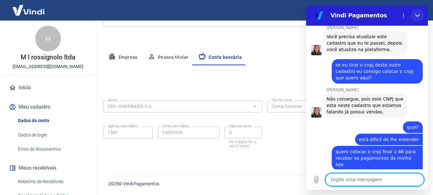
click at [417, 14] on icon "Fechar" at bounding box center [417, 15] width 5 height 5
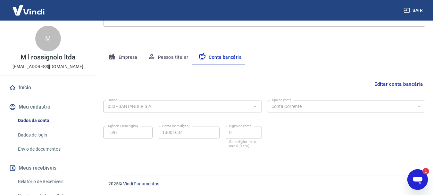
scroll to position [0, 0]
click at [416, 178] on icon "Abrir janela de mensagens, 1 mensagem não lida" at bounding box center [418, 180] width 10 height 8
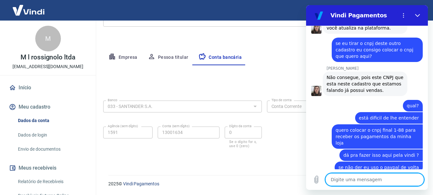
scroll to position [1133, 0]
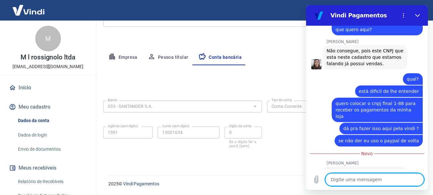
click at [360, 183] on textarea at bounding box center [375, 179] width 99 height 13
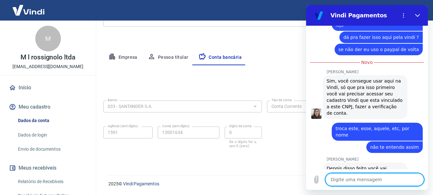
scroll to position [1226, 0]
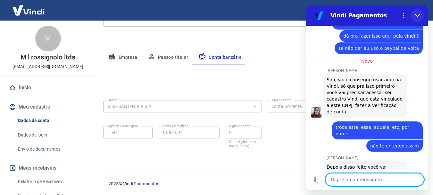
drag, startPoint x: 419, startPoint y: 16, endPoint x: 723, endPoint y: 23, distance: 304.9
click at [419, 16] on icon "Fechar" at bounding box center [417, 15] width 5 height 5
